Goal: Check status

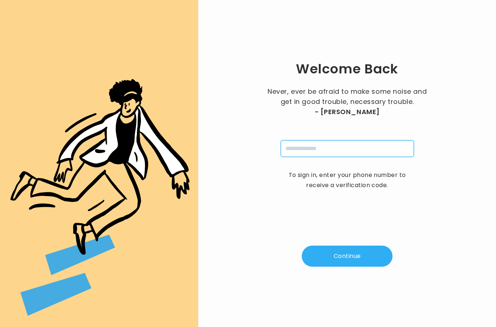
click at [315, 157] on input "tel" at bounding box center [347, 148] width 133 height 17
type input "**********"
click at [365, 267] on button "Continue" at bounding box center [347, 256] width 91 height 21
click at [315, 157] on input "pin" at bounding box center [311, 148] width 17 height 17
type input "*"
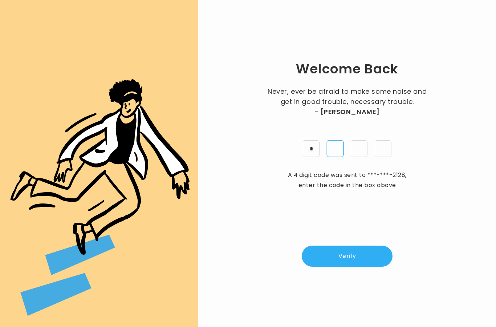
type input "*"
click at [369, 267] on button "Verify" at bounding box center [347, 256] width 91 height 21
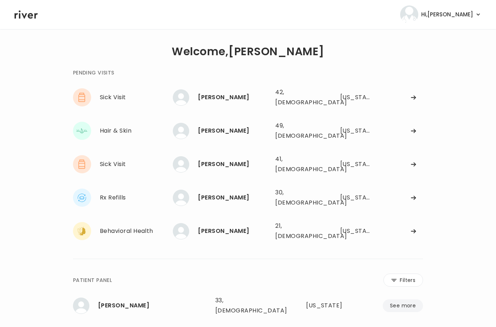
click at [344, 93] on div "[US_STATE]" at bounding box center [356, 97] width 32 height 10
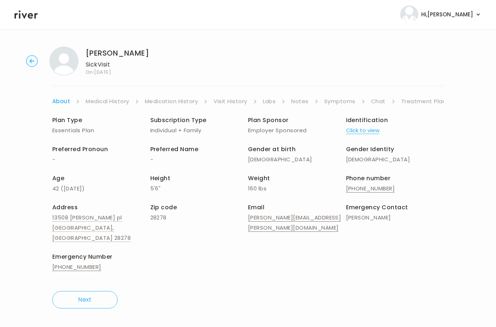
click at [342, 101] on link "Symptoms" at bounding box center [339, 101] width 31 height 10
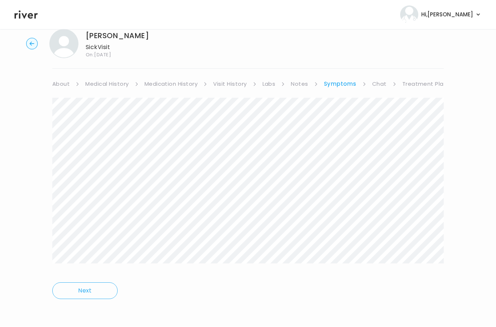
scroll to position [26, 0]
click at [65, 79] on link "About" at bounding box center [60, 84] width 17 height 10
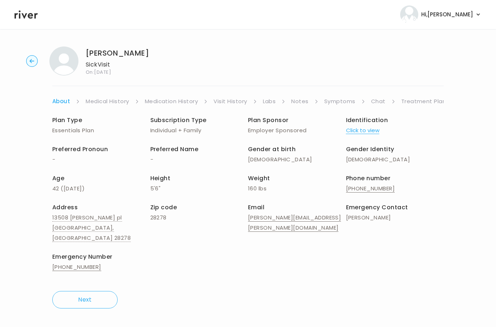
click at [423, 96] on link "Treatment Plan" at bounding box center [423, 101] width 45 height 10
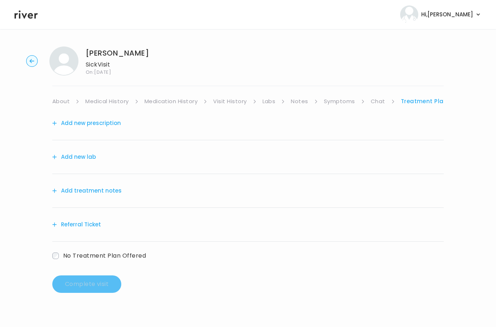
click at [96, 186] on button "Add treatment notes" at bounding box center [86, 191] width 69 height 10
